Goal: Transaction & Acquisition: Purchase product/service

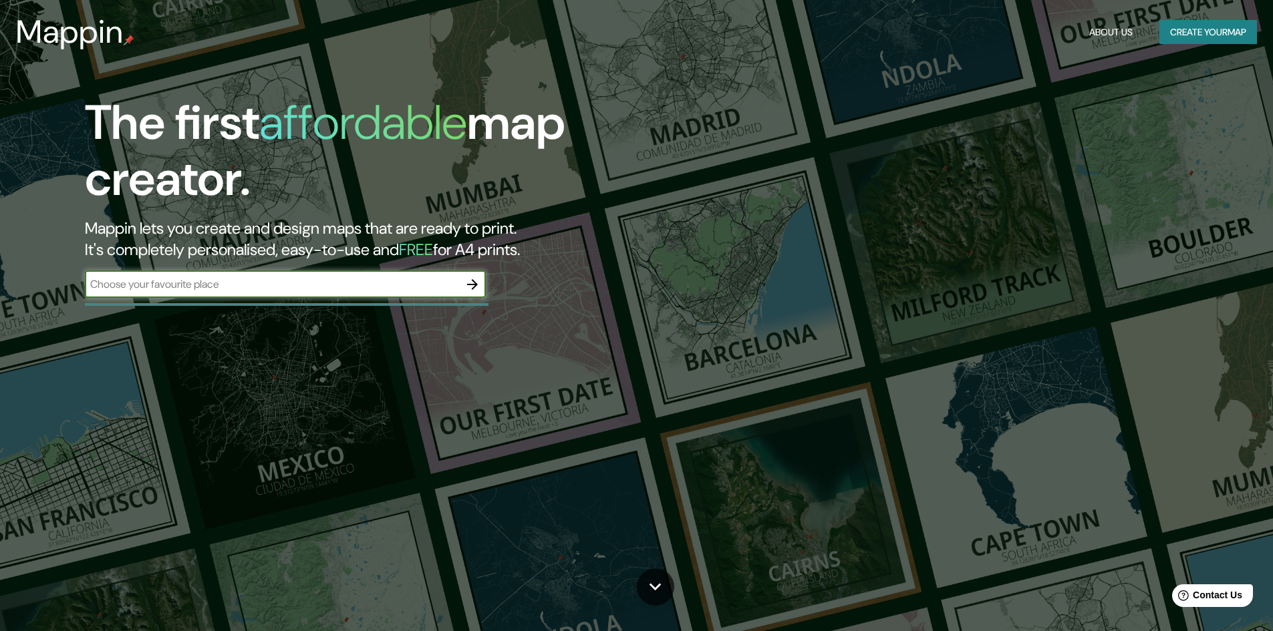
click at [170, 279] on input "text" at bounding box center [272, 284] width 374 height 15
type input "[GEOGRAPHIC_DATA]"
click at [467, 281] on icon "button" at bounding box center [472, 285] width 16 height 16
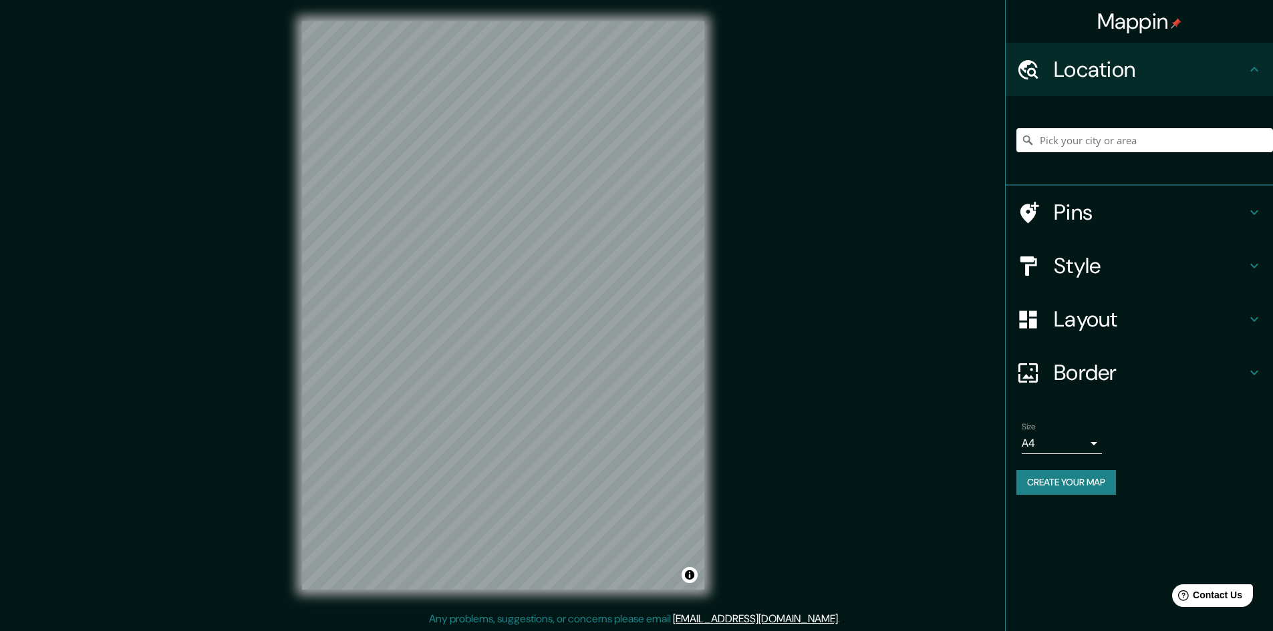
click at [1047, 477] on button "Create your map" at bounding box center [1066, 482] width 100 height 25
click at [1090, 345] on div "Layout" at bounding box center [1139, 319] width 267 height 53
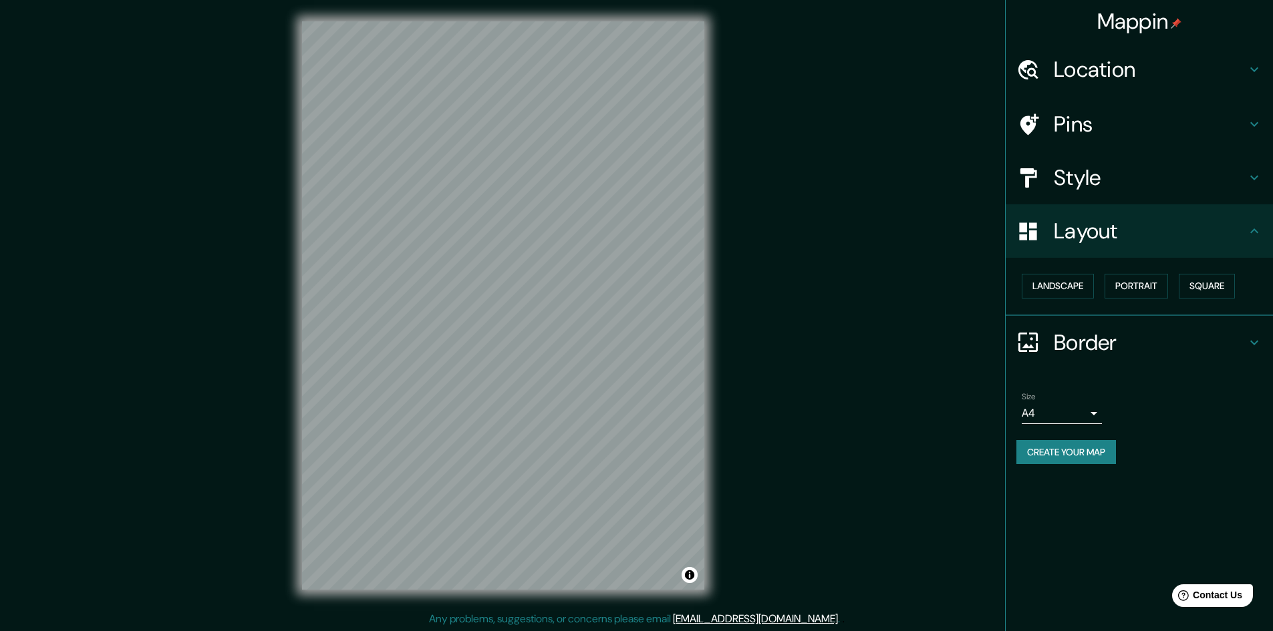
click at [1099, 352] on h4 "Border" at bounding box center [1150, 342] width 192 height 27
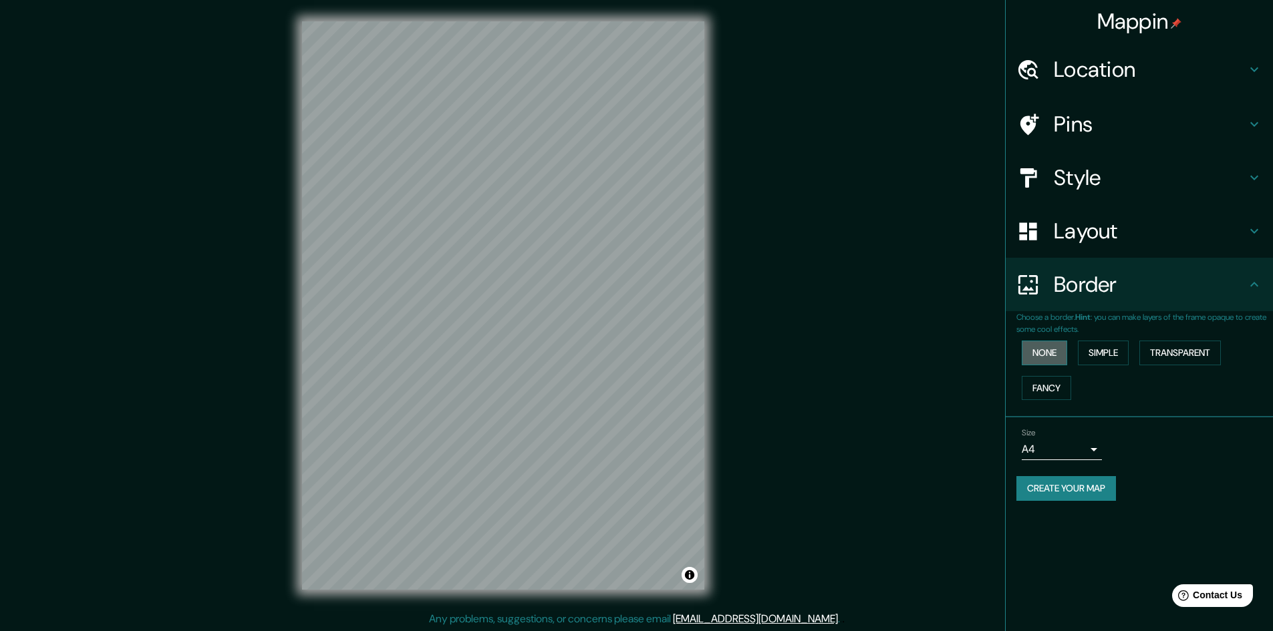
click at [1051, 358] on button "None" at bounding box center [1044, 353] width 45 height 25
click at [1095, 353] on button "Simple" at bounding box center [1103, 353] width 51 height 25
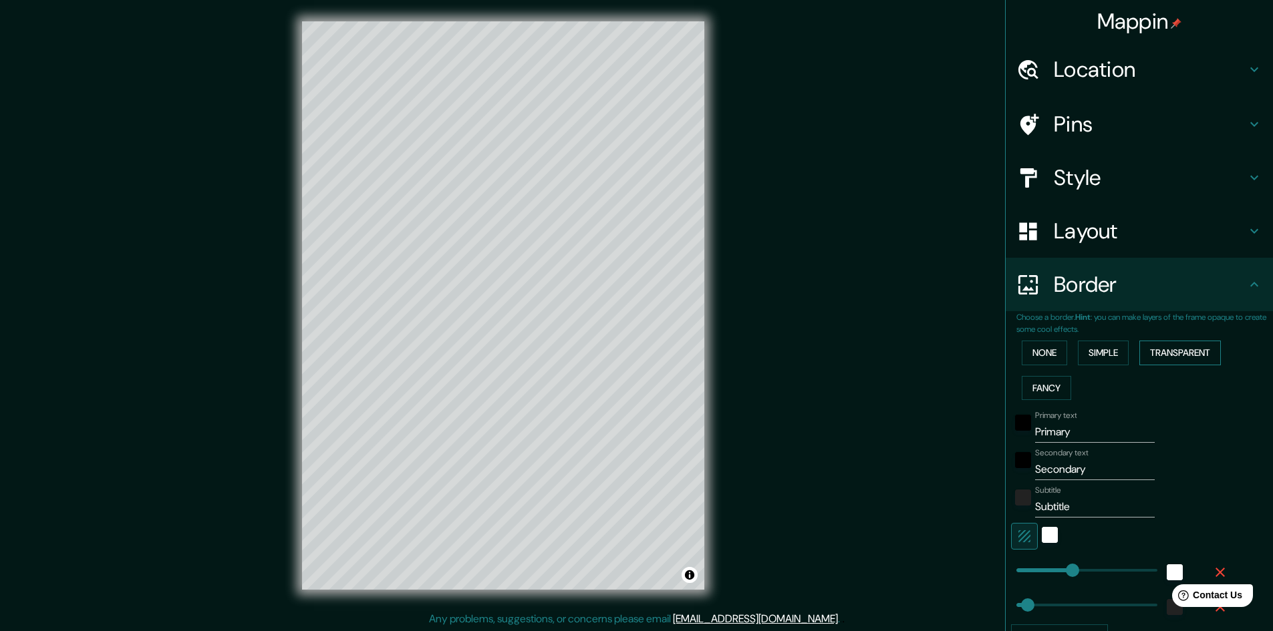
click at [1172, 356] on button "Transparent" at bounding box center [1180, 353] width 82 height 25
click at [1034, 392] on button "Fancy" at bounding box center [1046, 388] width 49 height 25
